Goal: Task Accomplishment & Management: Manage account settings

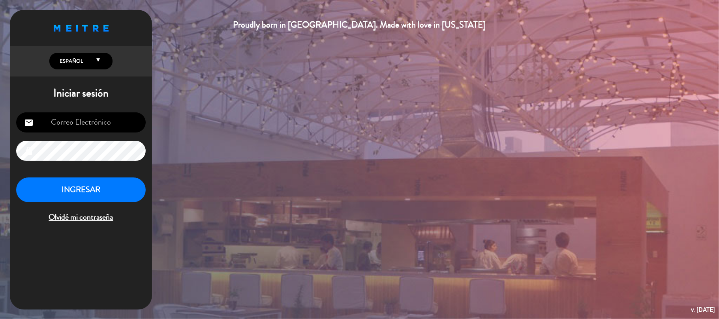
type input "[EMAIL_ADDRESS][DOMAIN_NAME]"
click at [103, 190] on button "INGRESAR" at bounding box center [80, 190] width 129 height 25
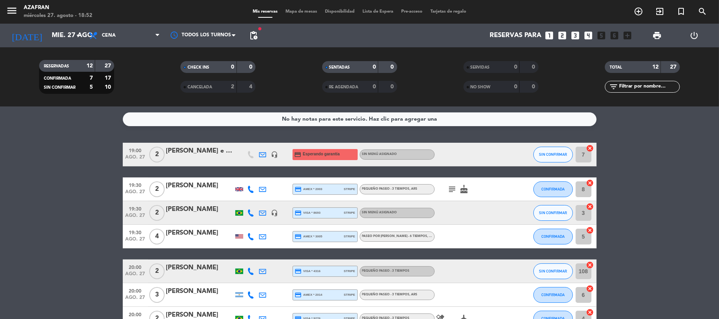
click at [103, 190] on bookings-row "19:00 [DATE] 2 [PERSON_NAME] e [PERSON_NAME] headset_mic credit_card Esperando …" at bounding box center [359, 307] width 719 height 328
click at [103, 188] on bookings-row "19:00 [DATE] 2 [PERSON_NAME] e [PERSON_NAME] headset_mic credit_card Esperando …" at bounding box center [359, 307] width 719 height 328
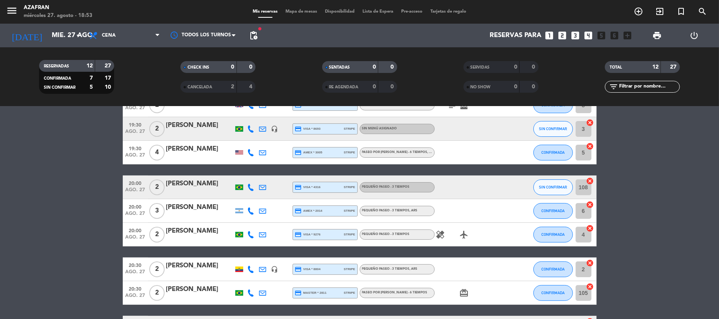
scroll to position [105, 0]
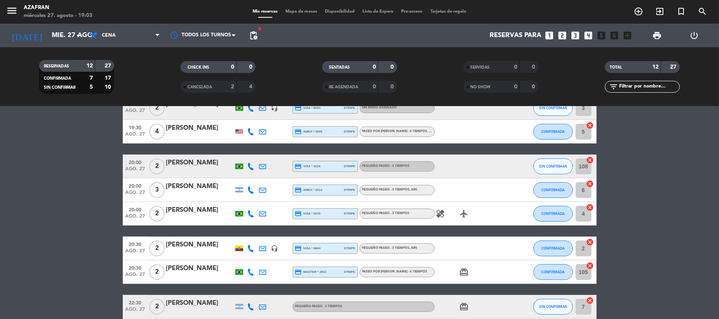
click at [59, 209] on bookings-row "19:00 [DATE] 2 [PERSON_NAME] e [PERSON_NAME] headset_mic credit_card Esperando …" at bounding box center [359, 202] width 719 height 328
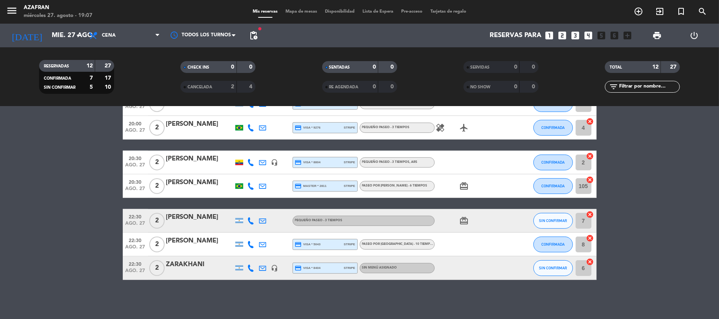
scroll to position [0, 0]
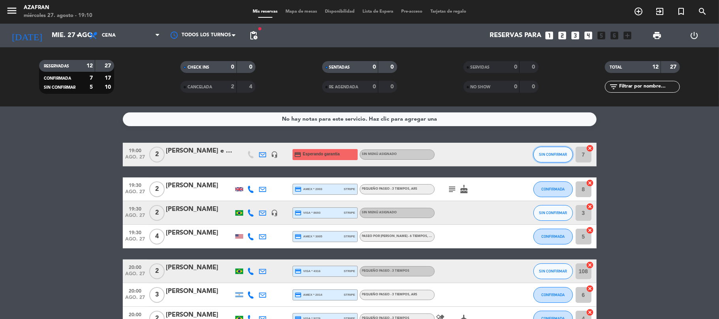
click at [559, 157] on button "SIN CONFIRMAR" at bounding box center [552, 155] width 39 height 16
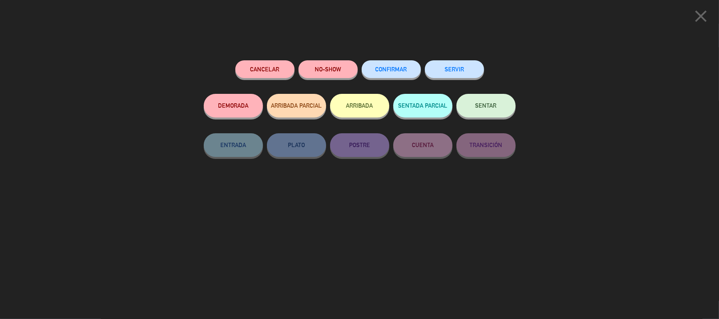
click at [458, 71] on button "SERVIR" at bounding box center [454, 69] width 59 height 18
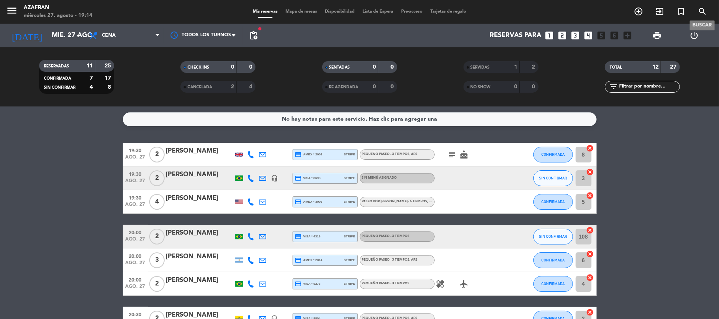
click at [709, 9] on span "search" at bounding box center [701, 11] width 21 height 13
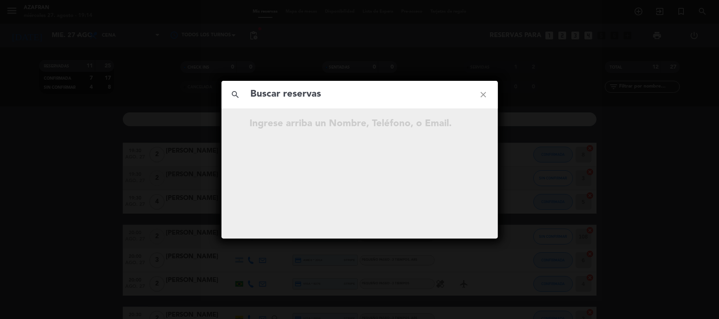
click at [363, 119] on div "Ingrese arriba un Nombre, Teléfono, o Email." at bounding box center [374, 123] width 248 height 15
click at [318, 119] on div "Ingrese arriba un Nombre, Teléfono, o Email." at bounding box center [374, 123] width 248 height 15
click at [307, 124] on div "Ingrese arriba un Nombre, Teléfono, o Email." at bounding box center [374, 123] width 248 height 15
click at [404, 124] on div "Ingrese arriba un Nombre, Teléfono, o Email." at bounding box center [374, 123] width 248 height 15
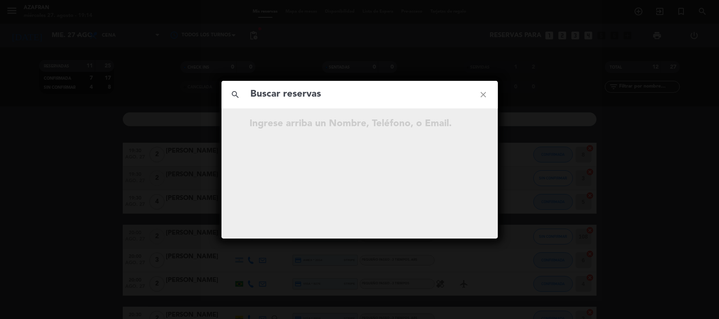
click at [361, 95] on input "text" at bounding box center [359, 94] width 219 height 16
paste input "[PHONE_NUMBER]"
click at [283, 92] on input "[PHONE_NUMBER]" at bounding box center [359, 94] width 219 height 16
click at [309, 94] on input "[PHONE_NUMBER]" at bounding box center [359, 94] width 219 height 16
click at [285, 92] on input "[PHONE_NUMBER]" at bounding box center [359, 94] width 219 height 16
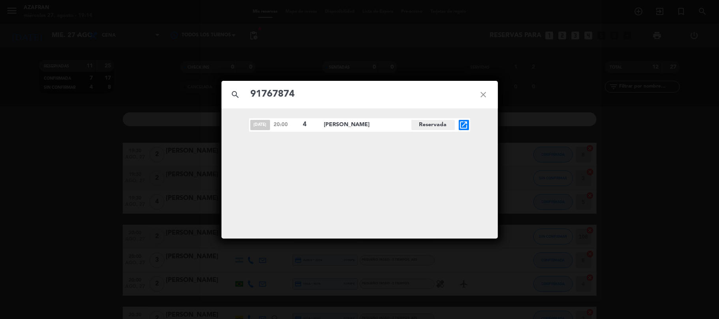
type input "91767874"
click at [178, 316] on div "search 91767874 close [DATE] 20:00 4 [PERSON_NAME][GEOGRAPHIC_DATA] open_in_new" at bounding box center [359, 159] width 719 height 319
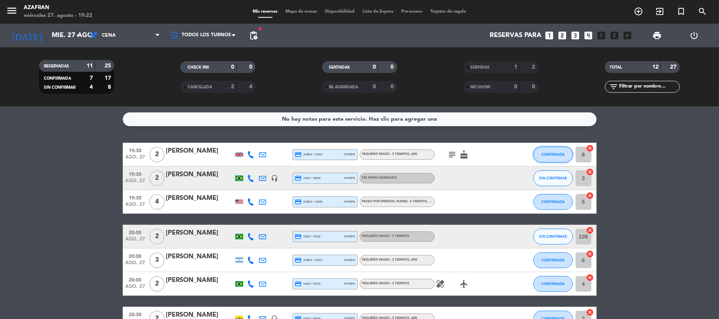
click at [537, 149] on button "CONFIRMADA" at bounding box center [552, 155] width 39 height 16
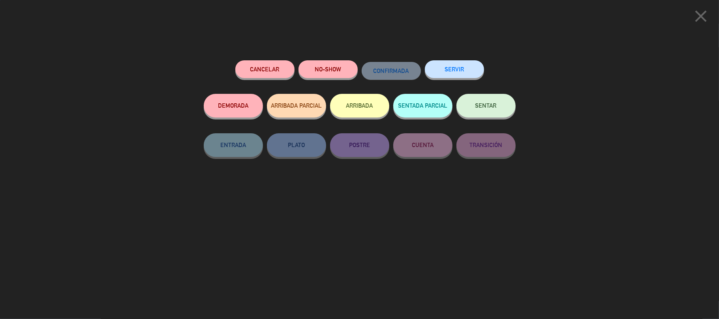
click at [461, 70] on button "SERVIR" at bounding box center [454, 69] width 59 height 18
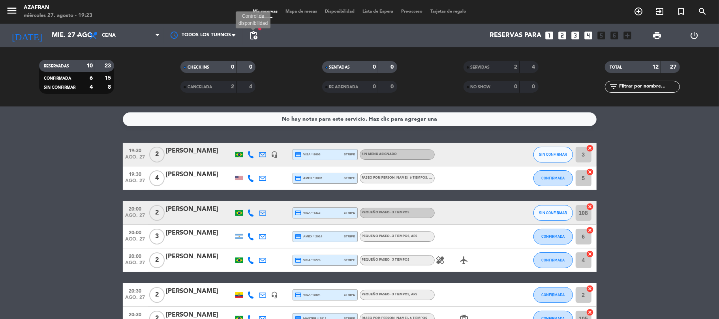
click at [253, 38] on span "pending_actions" at bounding box center [253, 35] width 9 height 9
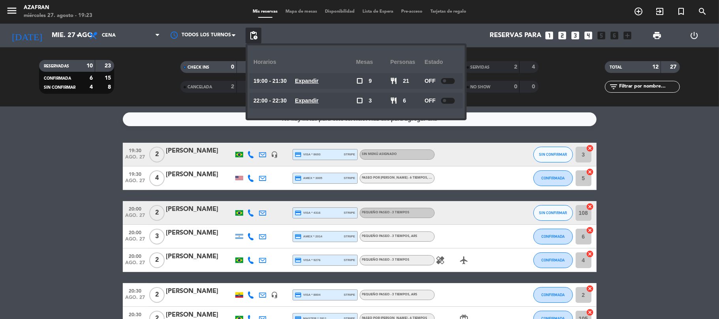
click at [253, 38] on span "pending_actions" at bounding box center [253, 35] width 9 height 9
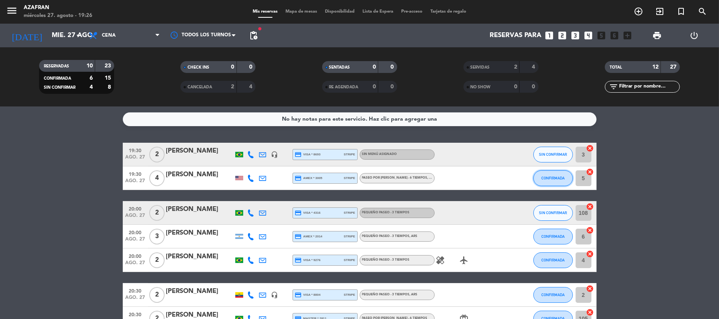
click at [550, 180] on span "CONFIRMADA" at bounding box center [552, 178] width 23 height 4
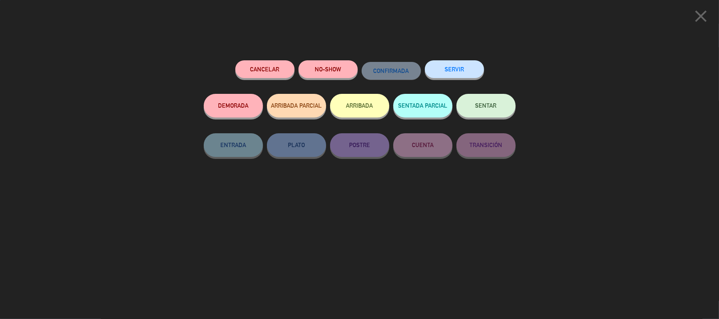
click at [453, 71] on button "SERVIR" at bounding box center [454, 69] width 59 height 18
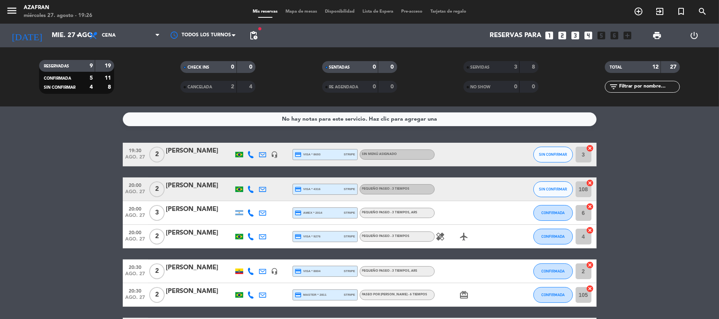
click at [674, 194] on bookings-row "19:30 [DATE] 2 [PERSON_NAME] headset_mic credit_card visa * 8693 stripe Sin men…" at bounding box center [359, 266] width 719 height 246
click at [550, 155] on span "SIN CONFIRMAR" at bounding box center [553, 154] width 28 height 4
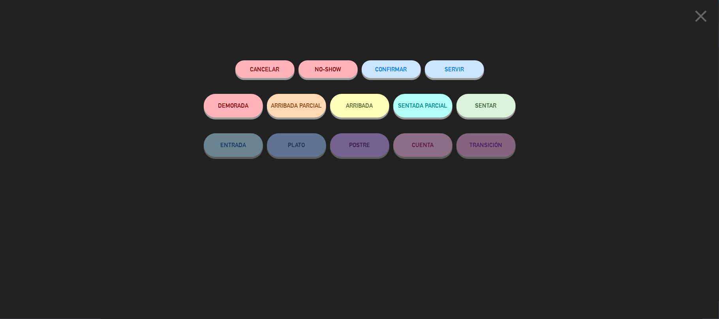
click at [458, 70] on button "SERVIR" at bounding box center [454, 69] width 59 height 18
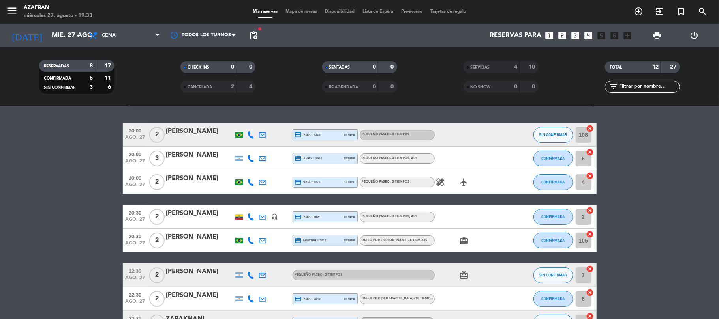
scroll to position [21, 0]
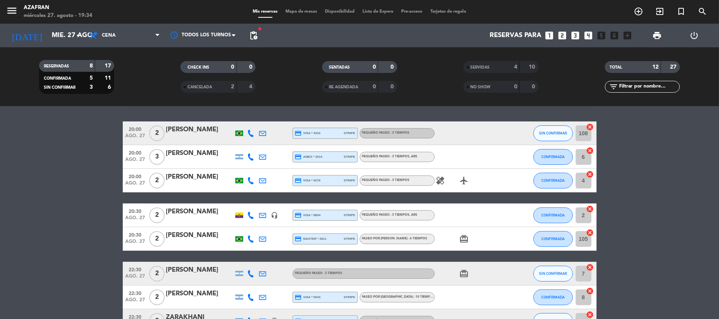
click at [440, 180] on icon "healing" at bounding box center [440, 180] width 9 height 9
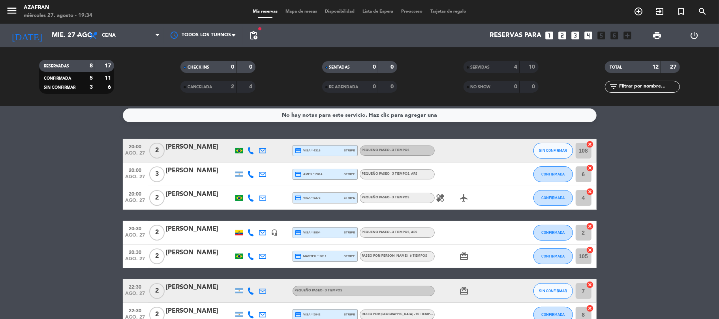
scroll to position [5, 0]
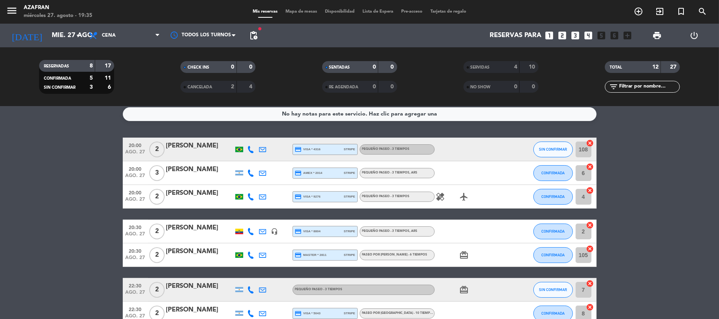
click at [21, 179] on bookings-row "20:00 [DATE] 2 [PERSON_NAME] credit_card visa * 4316 stripe PEQUEÑO PASEO - 3 T…" at bounding box center [359, 243] width 719 height 211
click at [70, 219] on bookings-row "20:00 [DATE] 2 [PERSON_NAME] credit_card visa * 4316 stripe PEQUEÑO PASEO - 3 T…" at bounding box center [359, 243] width 719 height 211
click at [65, 142] on bookings-row "20:00 [DATE] 2 [PERSON_NAME] credit_card visa * 4316 stripe PEQUEÑO PASEO - 3 T…" at bounding box center [359, 243] width 719 height 211
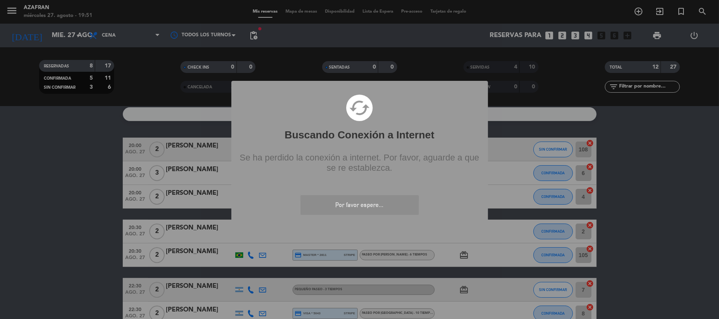
click at [107, 165] on div "? ! i Buscando Conexión a Internet × cached Se ha perdido la conexión a interne…" at bounding box center [359, 159] width 719 height 319
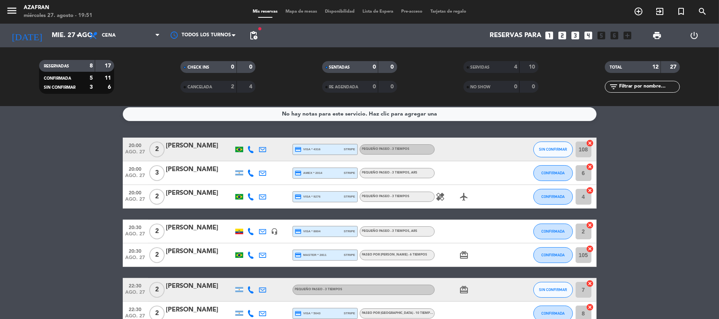
click at [97, 190] on bookings-row "20:00 [DATE] 2 [PERSON_NAME] credit_card visa * 4316 stripe PEQUEÑO PASEO - 3 T…" at bounding box center [359, 243] width 719 height 211
